Goal: Task Accomplishment & Management: Use online tool/utility

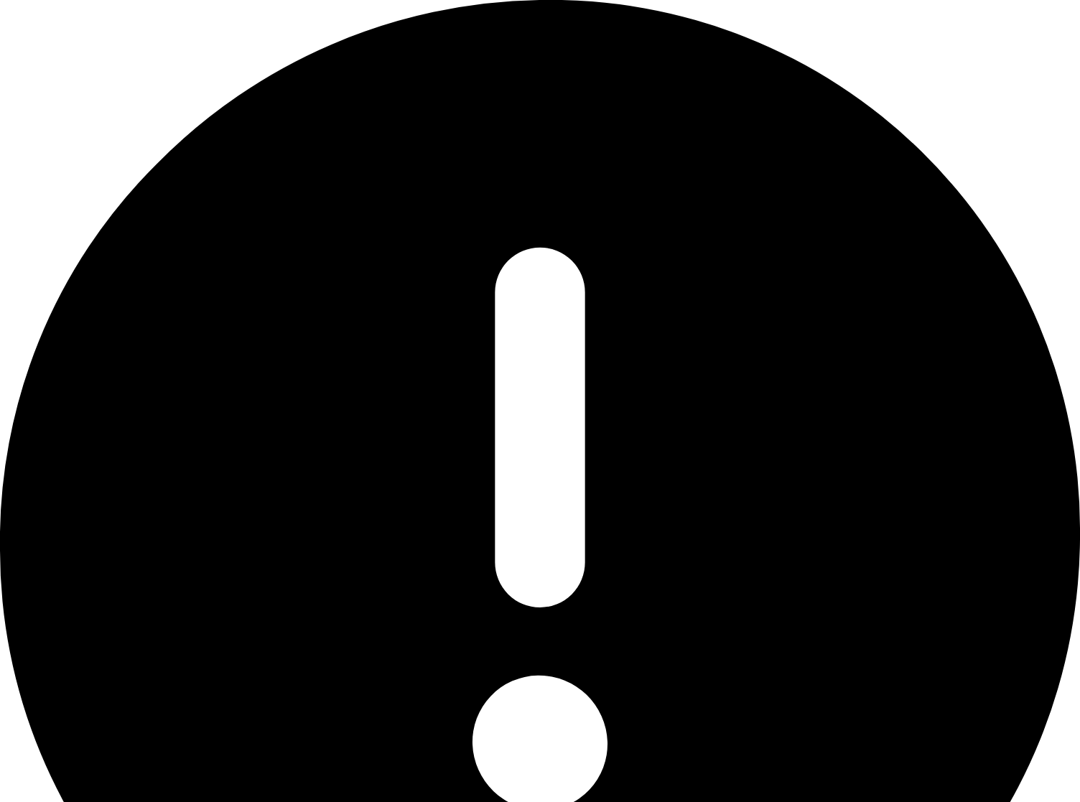
click at [1039, 22] on div "Oops.. something went wrong..." at bounding box center [540, 558] width 1080 height 1117
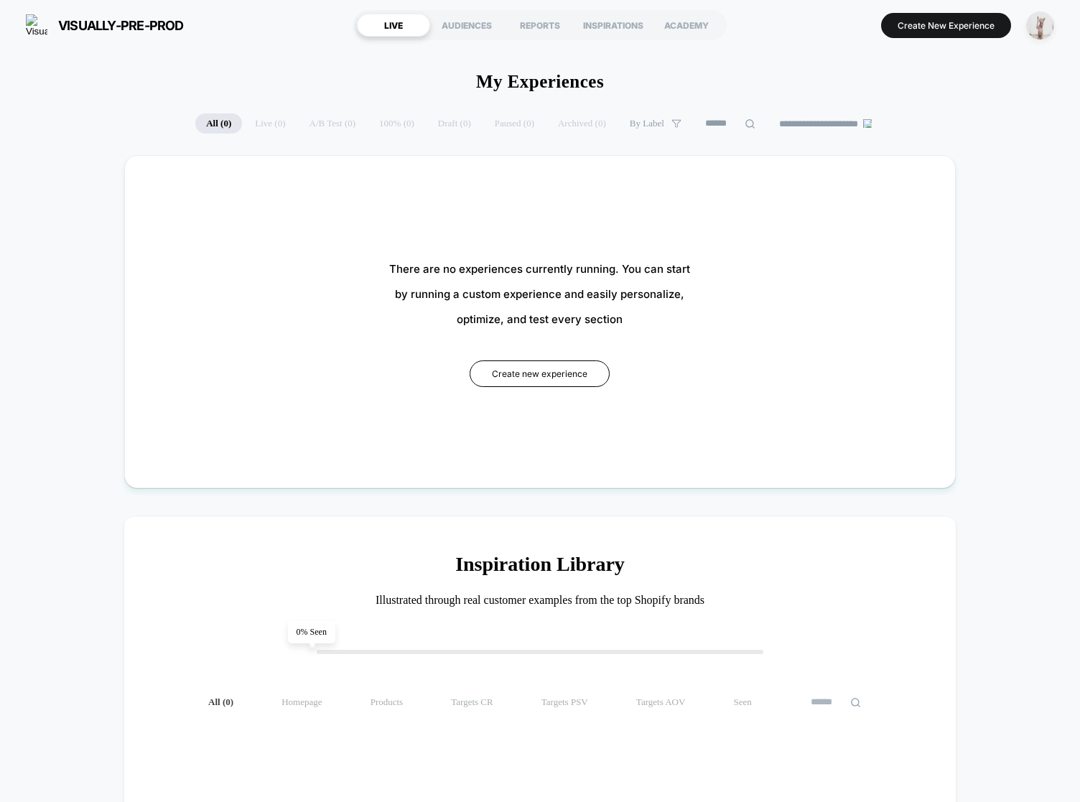
click at [1045, 24] on img "button" at bounding box center [1040, 25] width 28 height 28
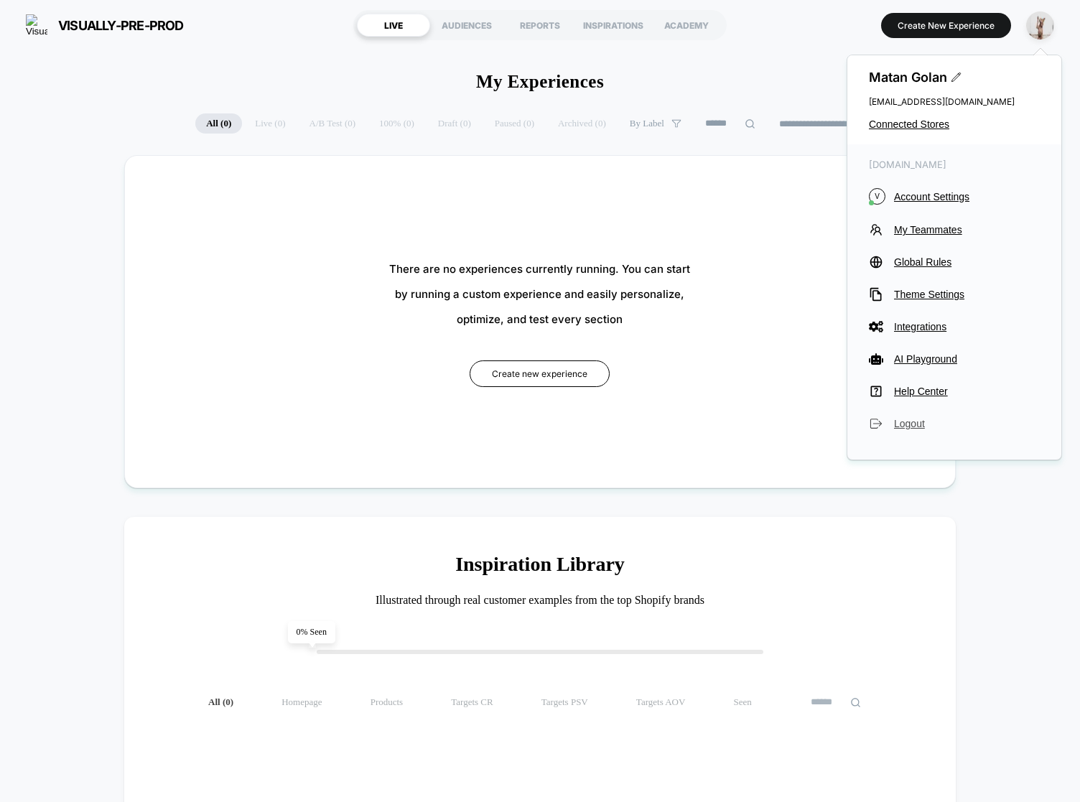
click at [888, 421] on button "Logout" at bounding box center [954, 423] width 171 height 14
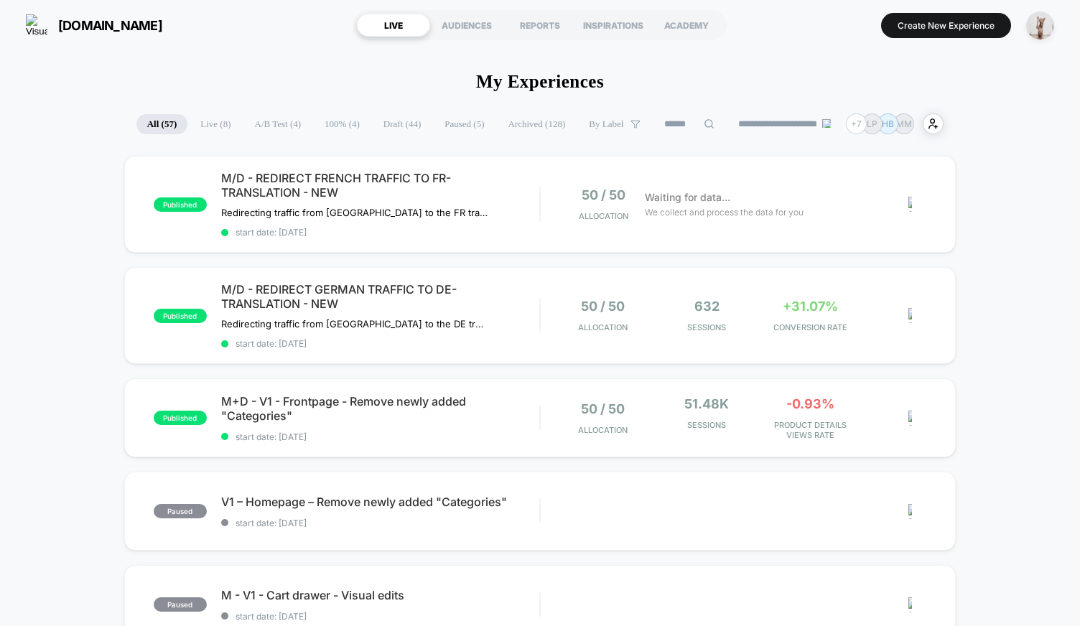
click at [91, 18] on span "organicbasics.com" at bounding box center [110, 25] width 104 height 15
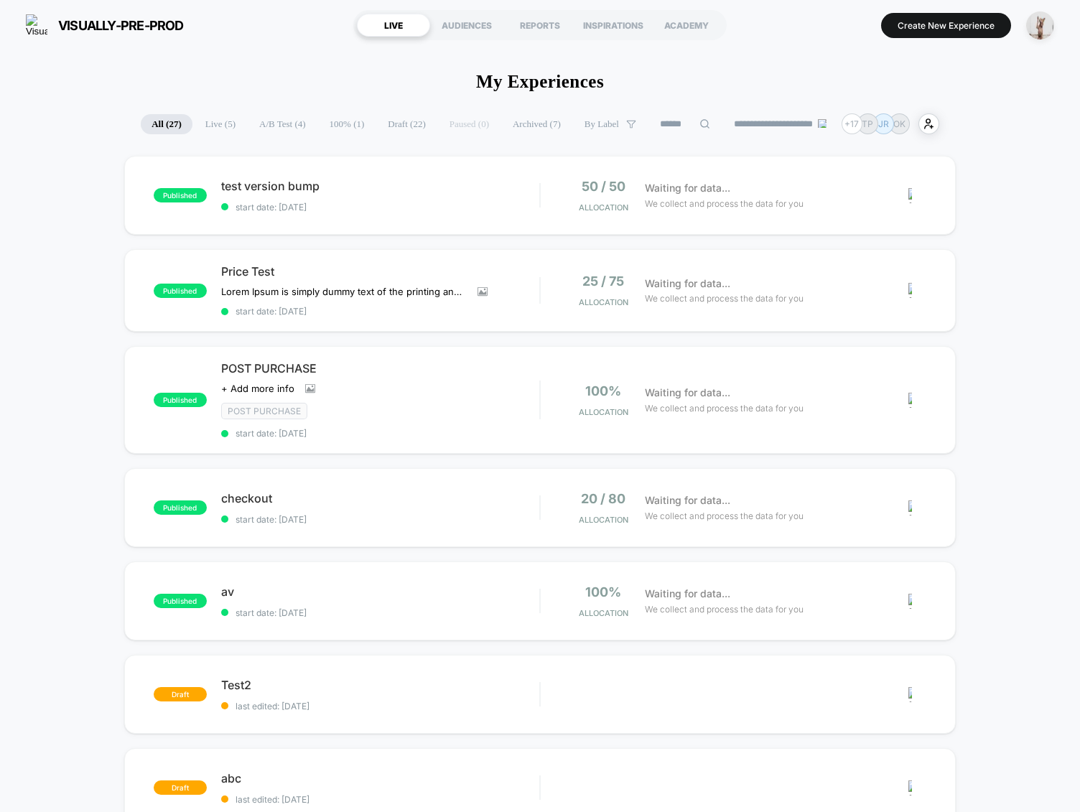
click at [105, 293] on div "published test version bump start date: [DATE] 50 / 50 Allocation Waiting for d…" at bounding box center [540, 761] width 1080 height 1210
click at [1035, 286] on div "published test version bump start date: [DATE] 50 / 50 Allocation Waiting for d…" at bounding box center [540, 761] width 1080 height 1210
click at [950, 27] on button "Create New Experience" at bounding box center [946, 25] width 130 height 25
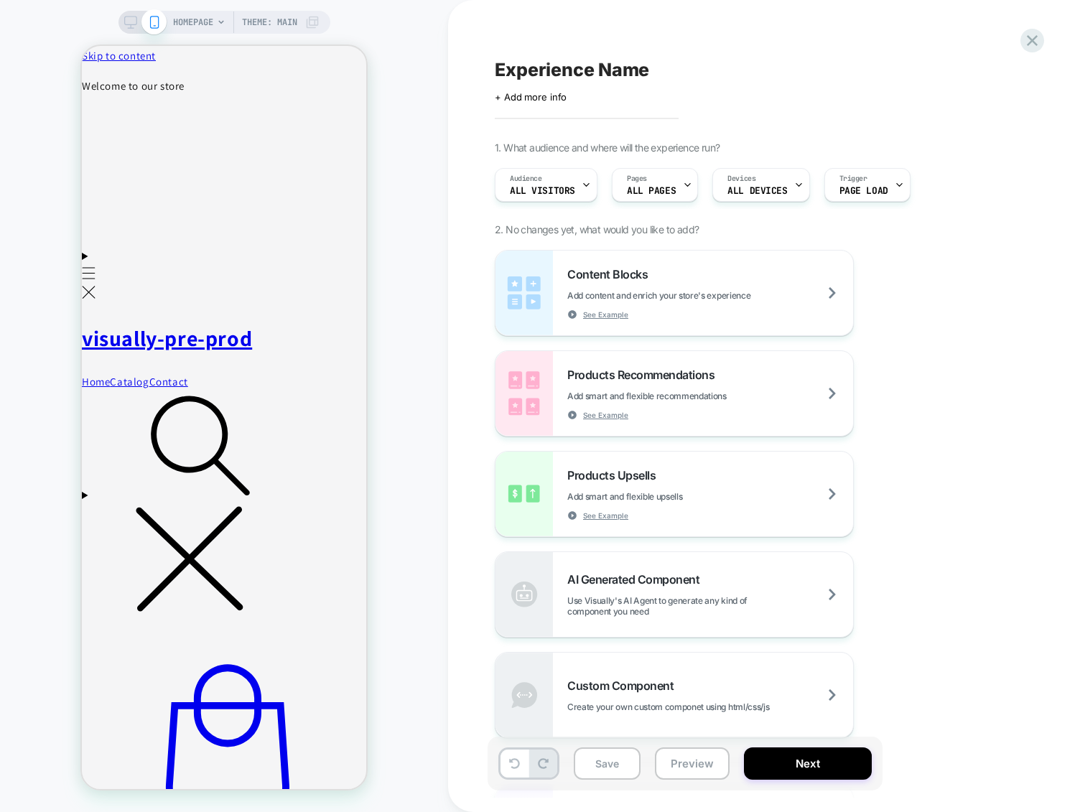
click at [403, 584] on div "HOMEPAGE Theme: MAIN" at bounding box center [224, 405] width 448 height 783
click at [997, 567] on div "Content Blocks Add content and enrich your store's experience See Example Produ…" at bounding box center [757, 494] width 524 height 488
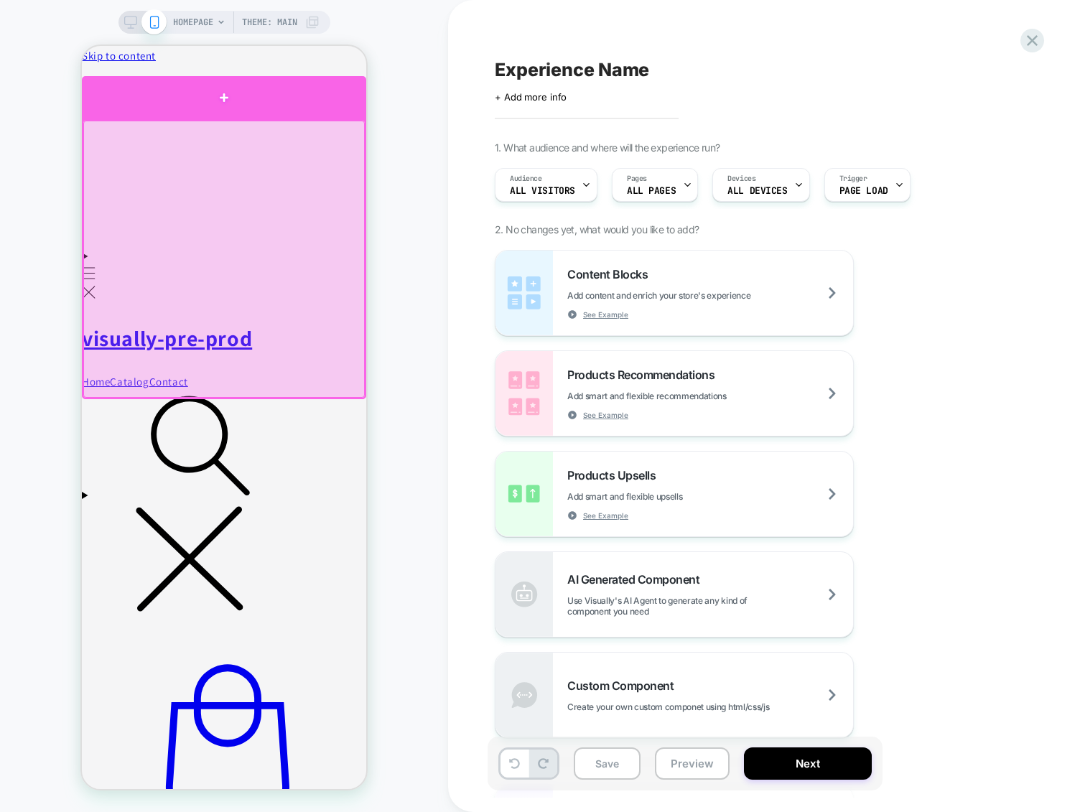
click at [308, 108] on div at bounding box center [224, 97] width 284 height 43
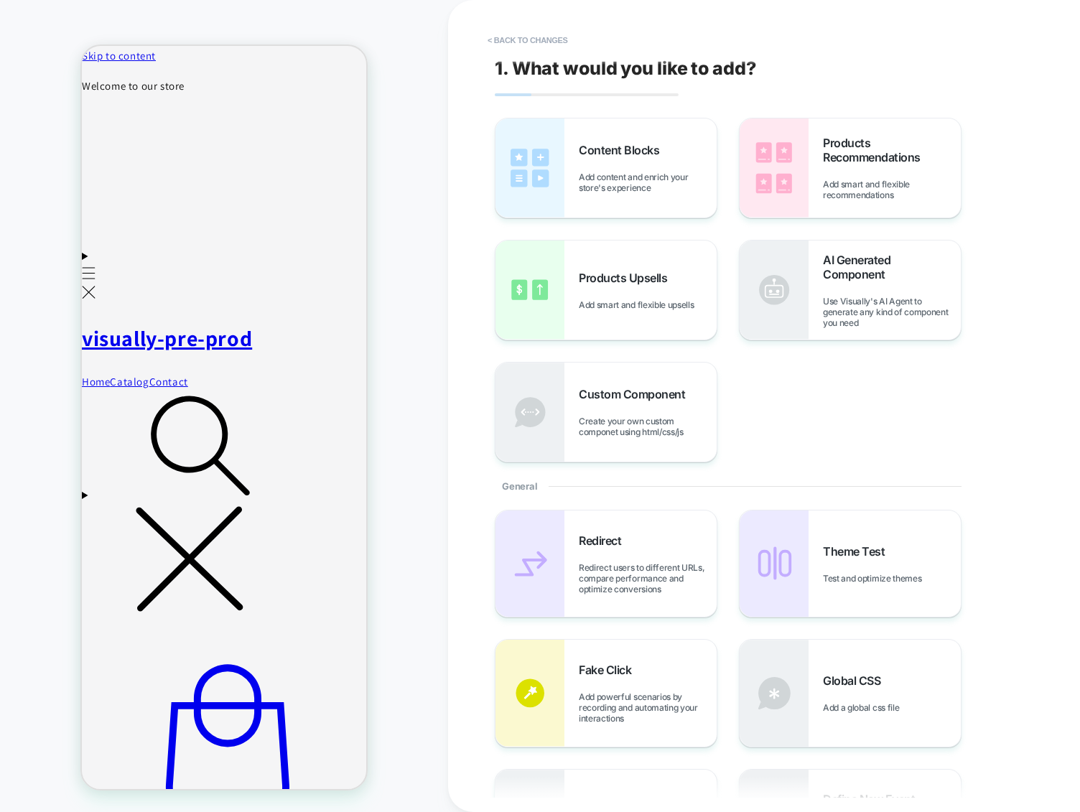
drag, startPoint x: 419, startPoint y: 90, endPoint x: 398, endPoint y: 101, distance: 23.4
click at [416, 92] on div "HOMEPAGE Theme: MAIN" at bounding box center [224, 405] width 448 height 783
click at [555, 37] on button "< Back to changes" at bounding box center [527, 40] width 95 height 23
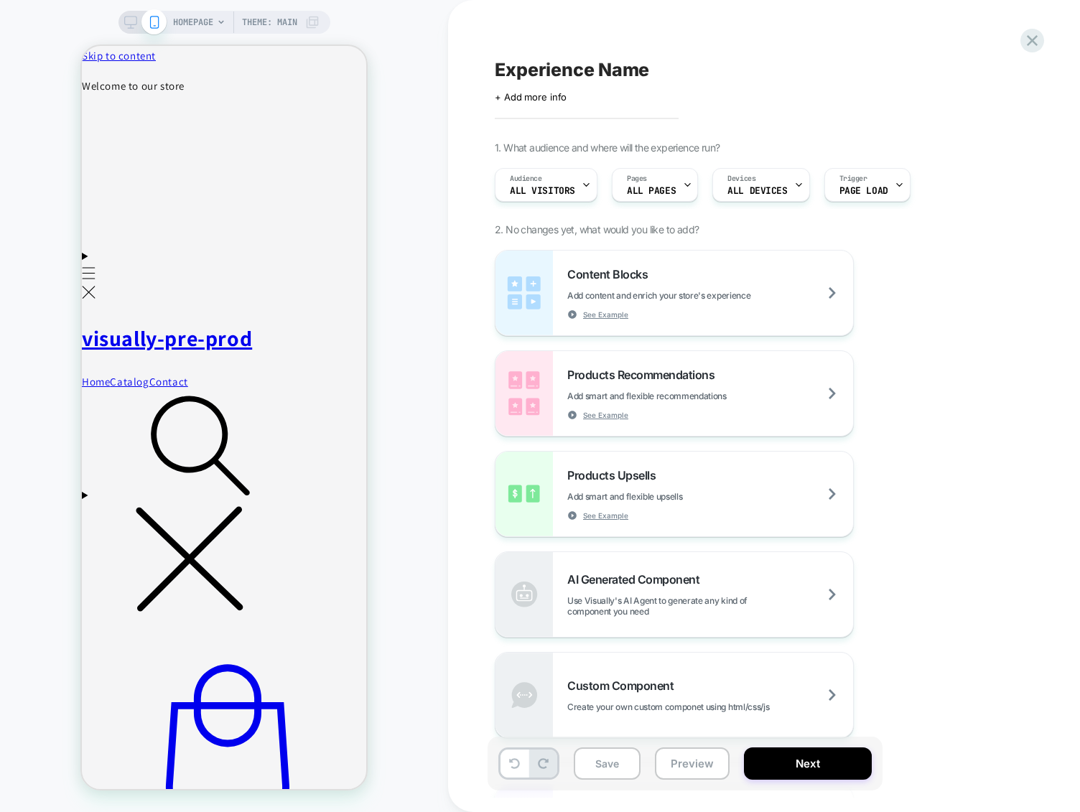
click at [498, 80] on div "Click to edit experience details + Add more info" at bounding box center [652, 91] width 314 height 22
click at [420, 55] on div "HOMEPAGE Theme: MAIN" at bounding box center [224, 405] width 448 height 783
click at [455, 50] on div "Experience Name Click to edit experience details + Add more info 1. What audien…" at bounding box center [764, 406] width 632 height 812
click at [1025, 39] on icon at bounding box center [1031, 40] width 19 height 19
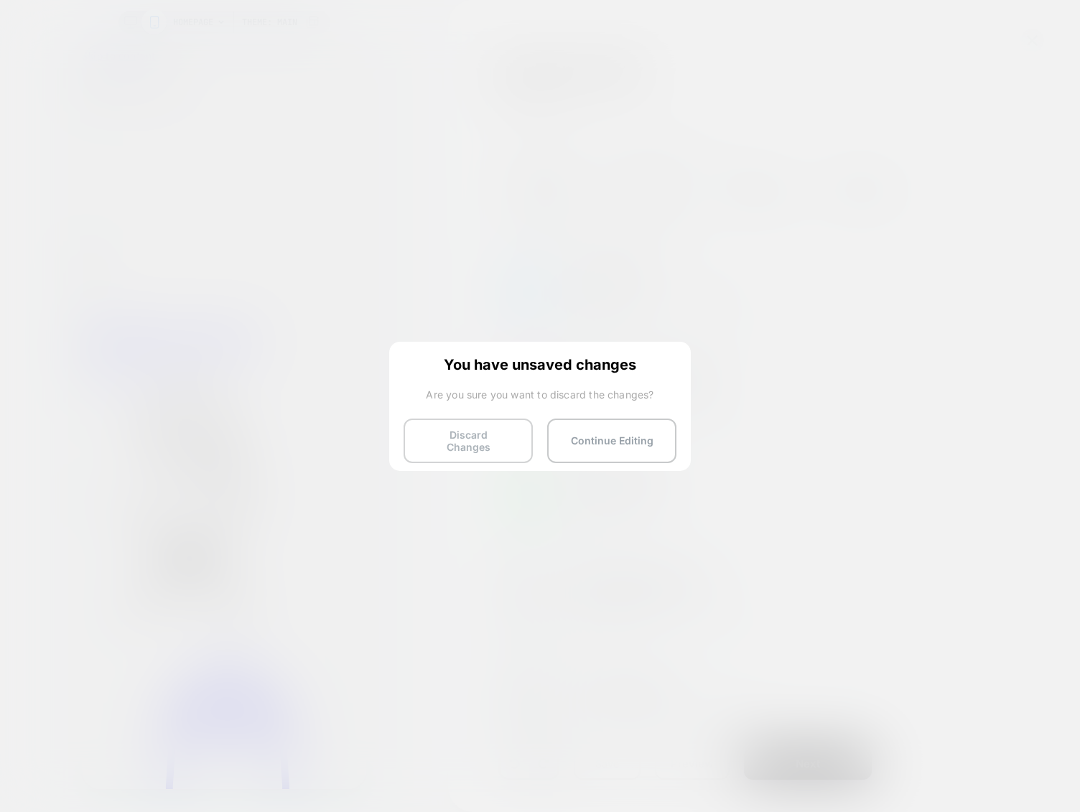
drag, startPoint x: 463, startPoint y: 437, endPoint x: 475, endPoint y: 427, distance: 15.3
click at [463, 437] on button "Discard Changes" at bounding box center [468, 441] width 129 height 45
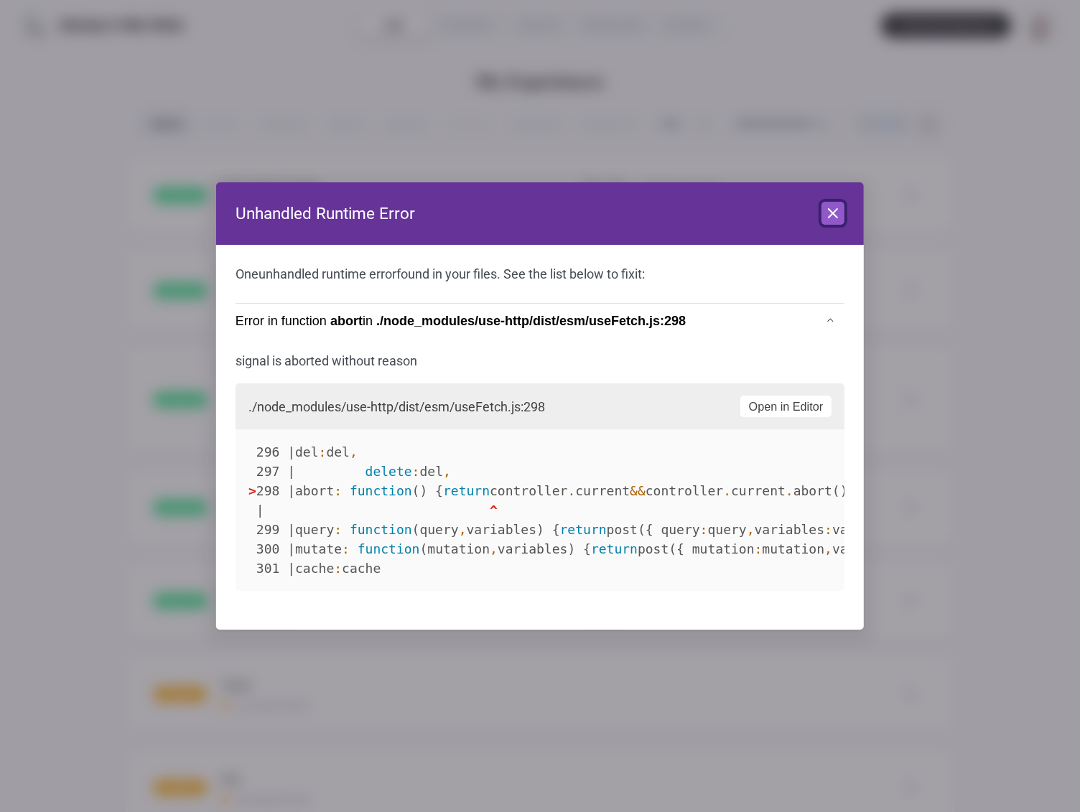
click at [832, 213] on icon at bounding box center [833, 213] width 9 height 9
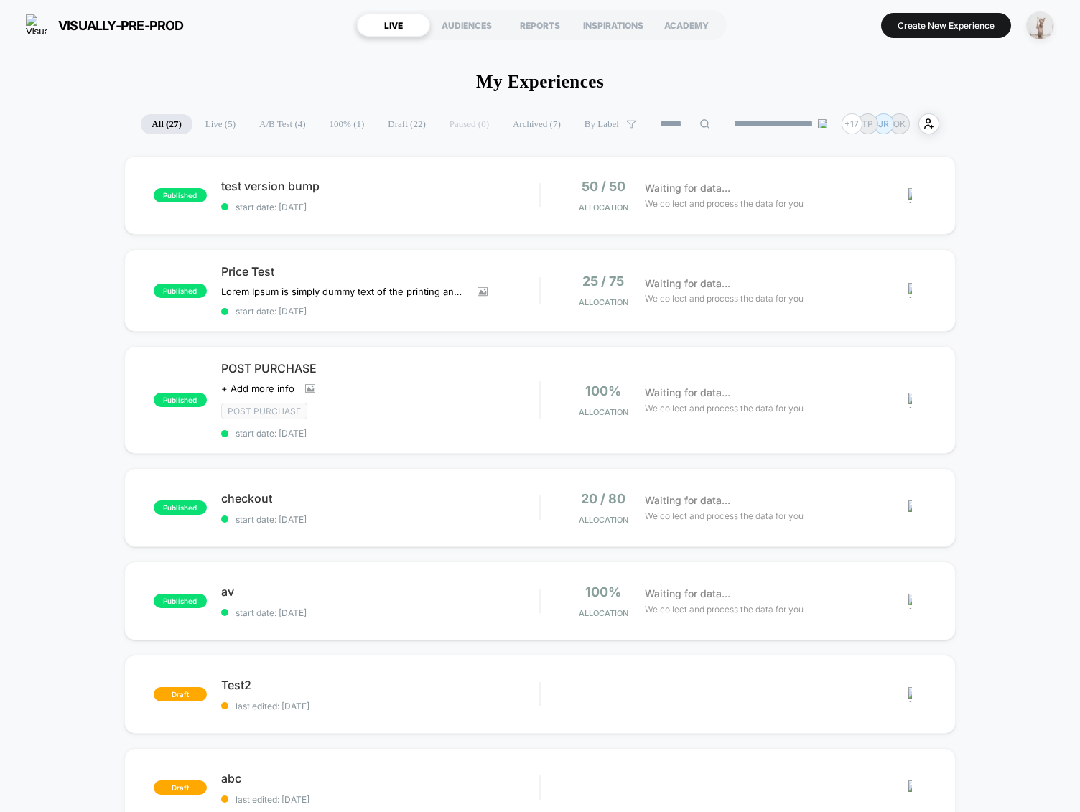
click at [1040, 33] on img "button" at bounding box center [1040, 25] width 28 height 28
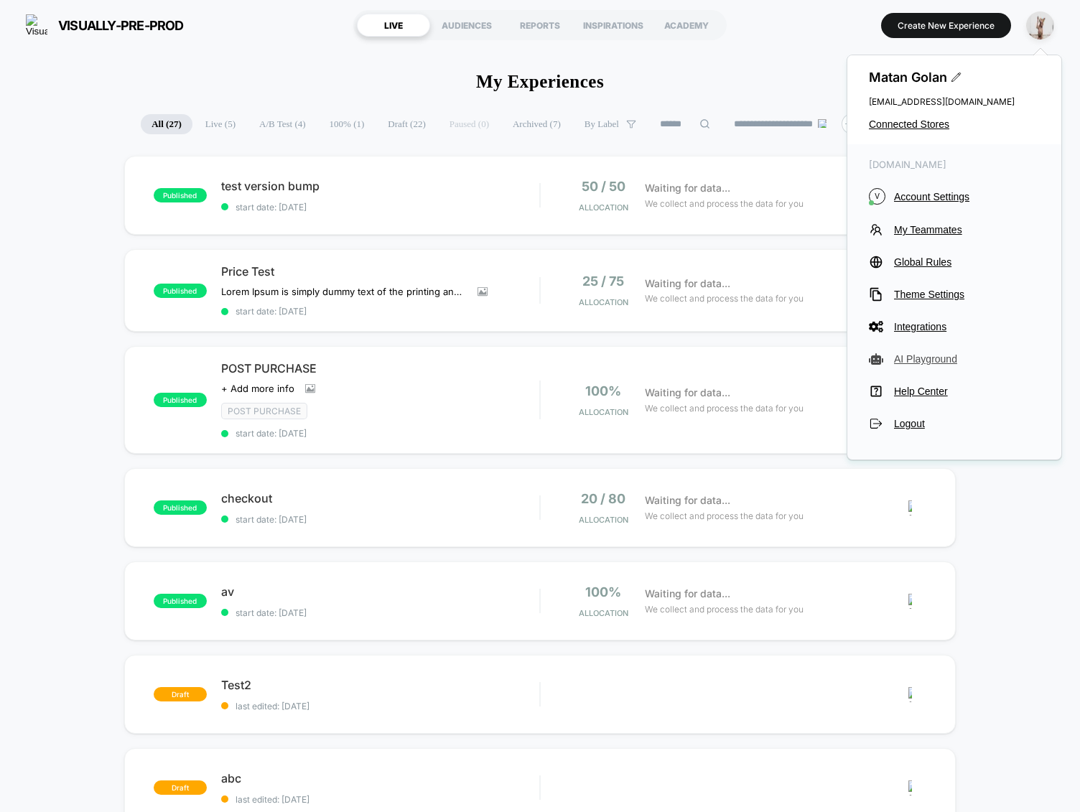
click at [913, 355] on span "AI Playground" at bounding box center [967, 358] width 146 height 11
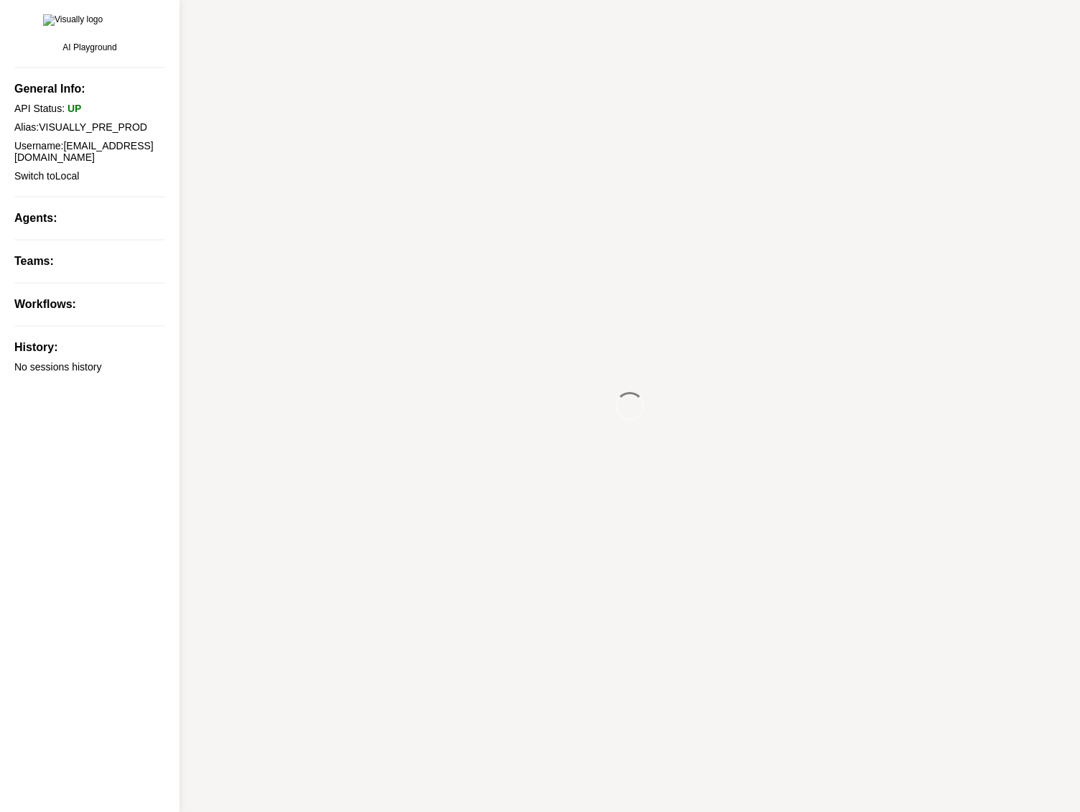
type textarea "*"
